Goal: Information Seeking & Learning: Find specific fact

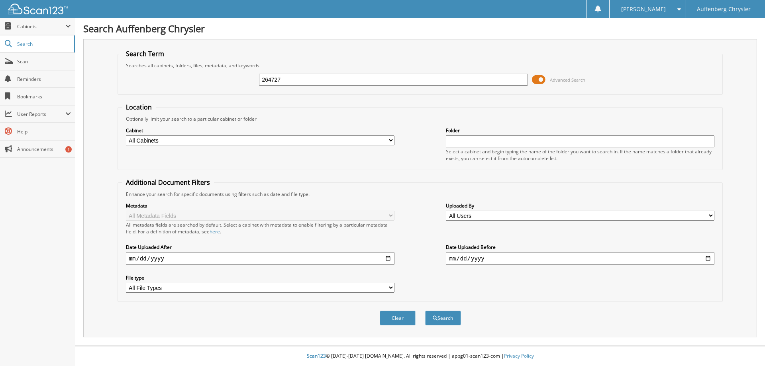
type input "264727"
click at [425, 311] on button "Search" at bounding box center [443, 318] width 36 height 15
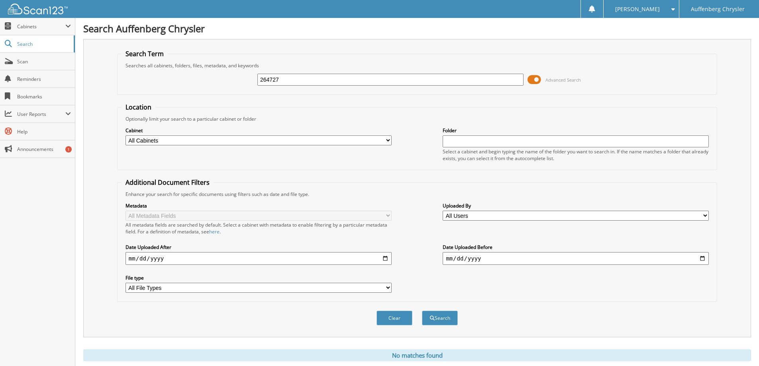
click at [284, 79] on input "264727" at bounding box center [390, 80] width 266 height 12
type input "264471"
click at [422, 311] on button "Search" at bounding box center [440, 318] width 36 height 15
click at [487, 81] on input "264471" at bounding box center [390, 80] width 266 height 12
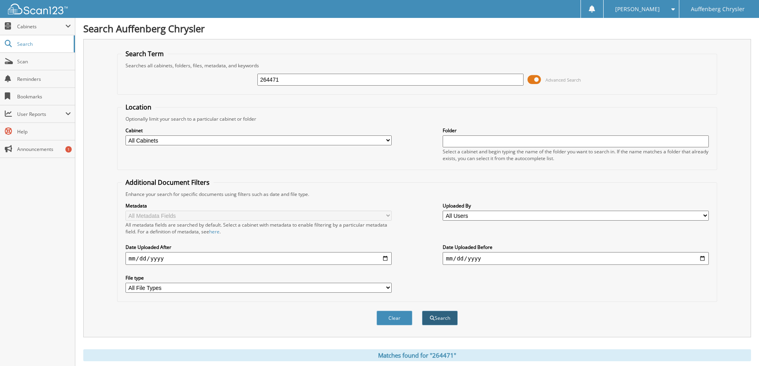
click at [428, 319] on button "Search" at bounding box center [440, 318] width 36 height 15
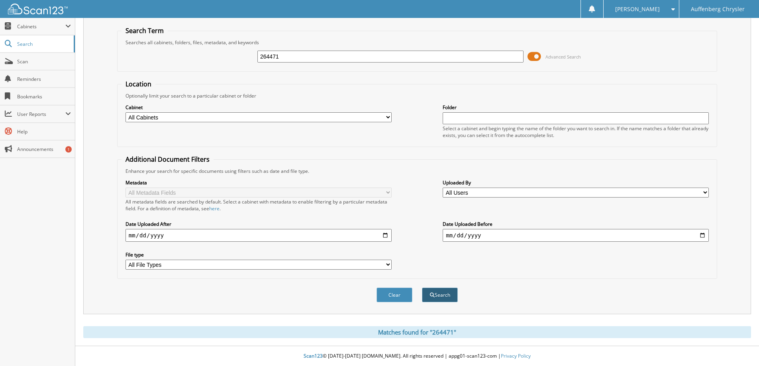
click at [446, 292] on button "Search" at bounding box center [440, 295] width 36 height 15
click at [423, 331] on div "Matches found for "264471"" at bounding box center [417, 332] width 668 height 12
drag, startPoint x: 441, startPoint y: 328, endPoint x: 468, endPoint y: 334, distance: 28.1
click at [446, 330] on div "Matches found for "264471"" at bounding box center [417, 332] width 668 height 12
drag, startPoint x: 488, startPoint y: 339, endPoint x: 546, endPoint y: 340, distance: 57.4
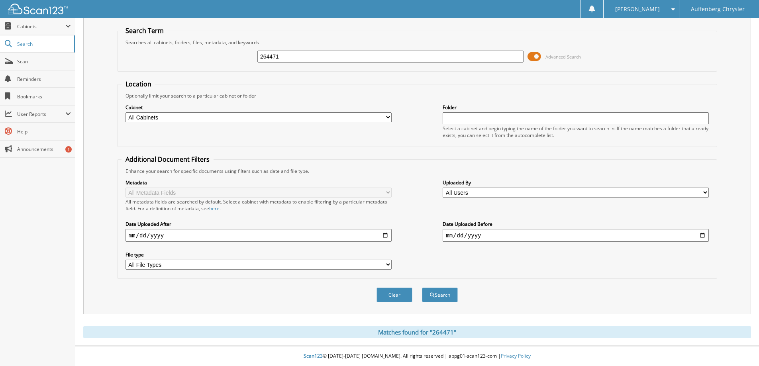
click at [499, 340] on div "Search Auffenberg Chrysler Search Term Searches all cabinets, folders, files, m…" at bounding box center [417, 171] width 684 height 389
click at [574, 340] on div "Search Auffenberg Chrysler Search Term Searches all cabinets, folders, files, m…" at bounding box center [417, 171] width 684 height 389
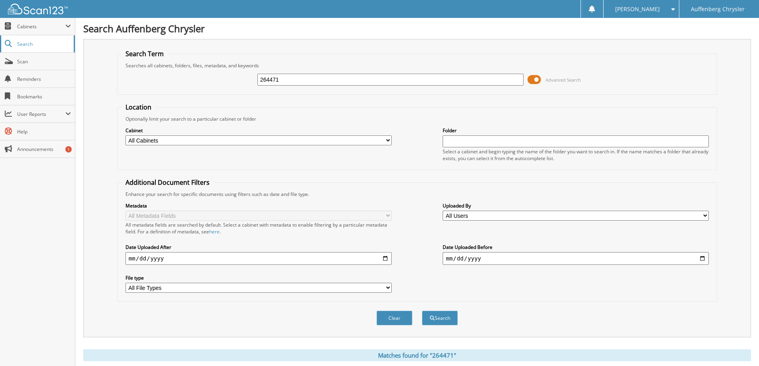
click at [30, 42] on span "Search" at bounding box center [43, 44] width 53 height 7
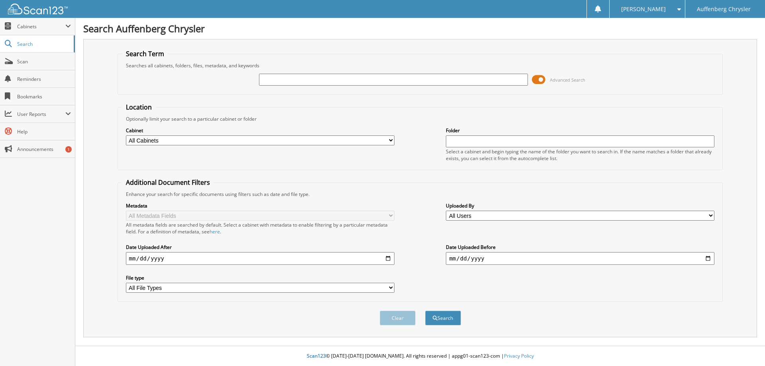
click at [313, 74] on input "text" at bounding box center [393, 80] width 268 height 12
type input "264471"
click at [425, 311] on button "Search" at bounding box center [443, 318] width 36 height 15
